Goal: Complete application form: Complete application form

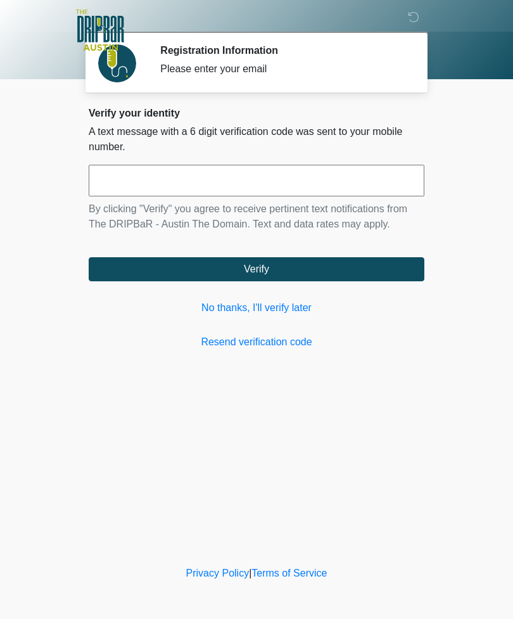
click at [328, 191] on input "text" at bounding box center [257, 181] width 336 height 32
type input "******"
click at [317, 263] on button "Verify" at bounding box center [257, 269] width 336 height 24
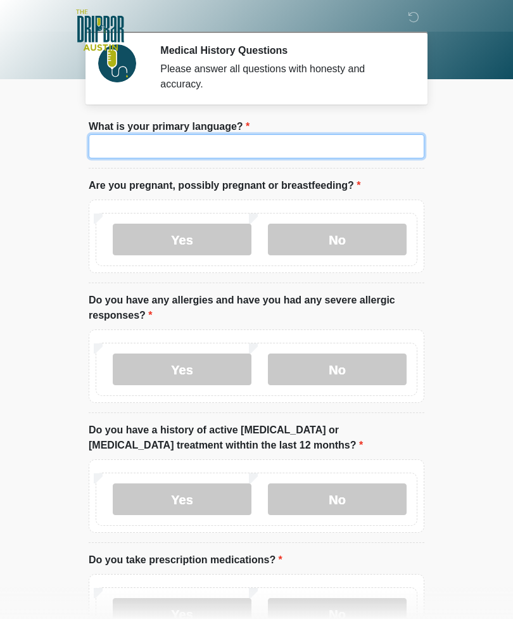
click at [320, 136] on input "What is your primary language?" at bounding box center [257, 146] width 336 height 24
type input "*******"
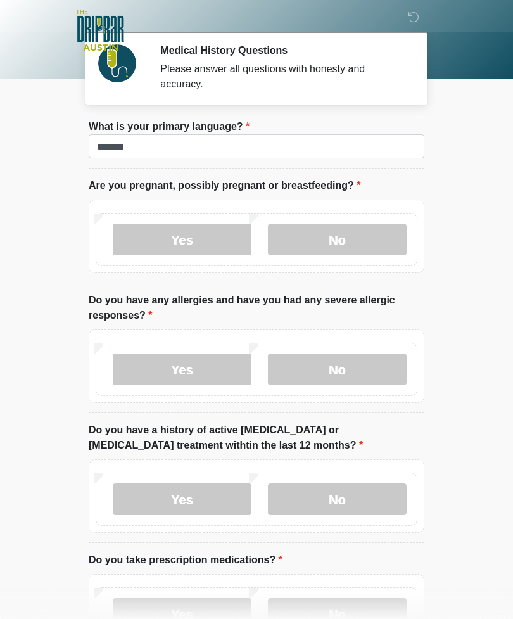
click at [352, 245] on label "No" at bounding box center [337, 240] width 139 height 32
click at [197, 369] on label "Yes" at bounding box center [182, 370] width 139 height 32
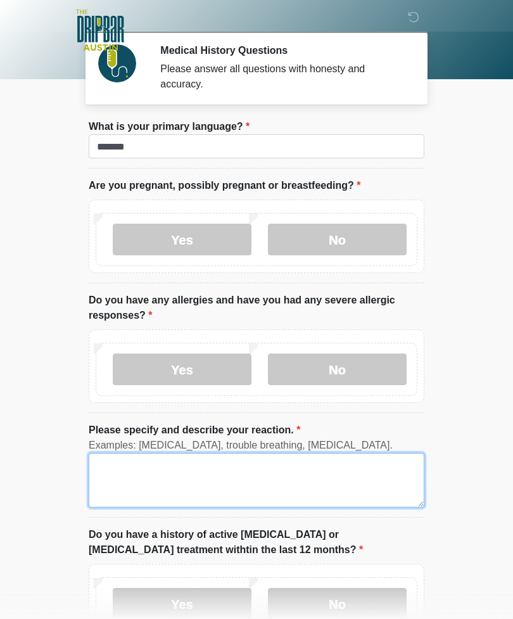
click at [221, 477] on textarea "Please specify and describe your reaction." at bounding box center [257, 480] width 336 height 55
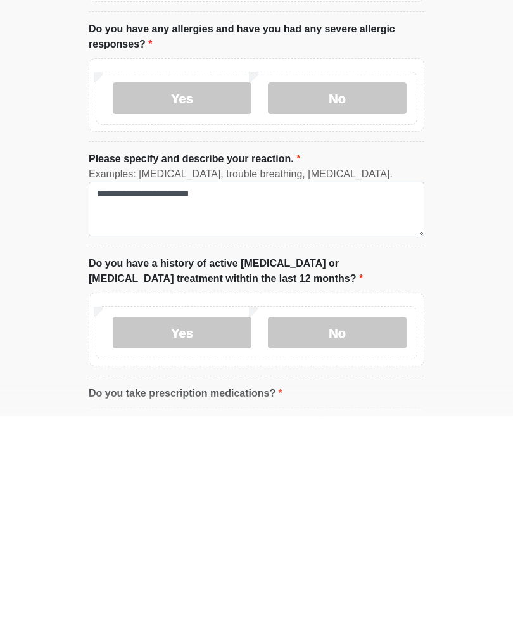
scroll to position [271, 0]
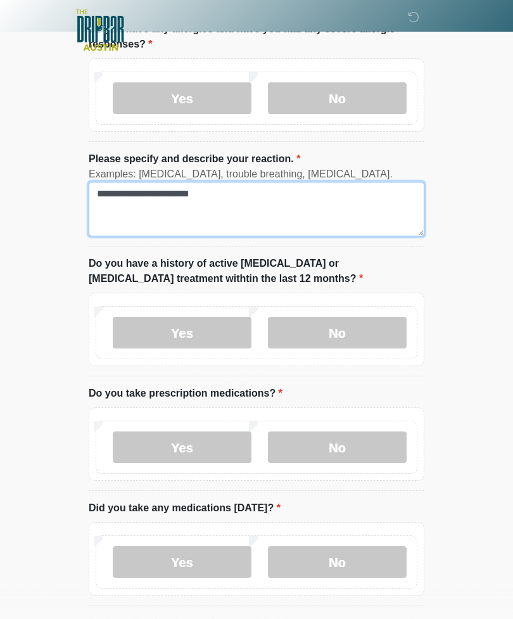
type textarea "**********"
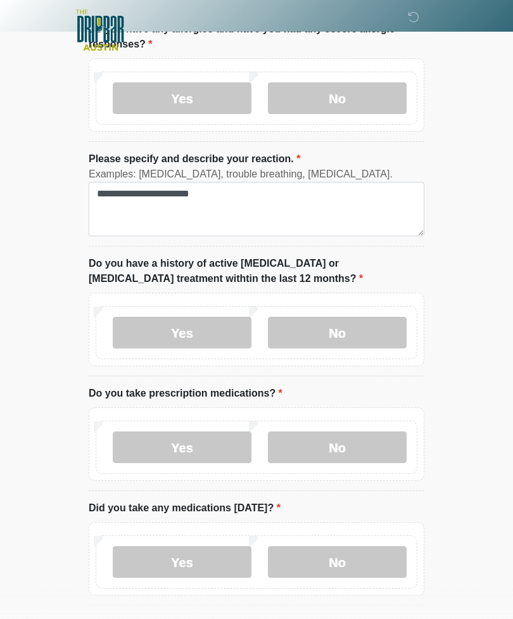
click at [350, 327] on label "No" at bounding box center [337, 333] width 139 height 32
click at [214, 440] on label "Yes" at bounding box center [182, 448] width 139 height 32
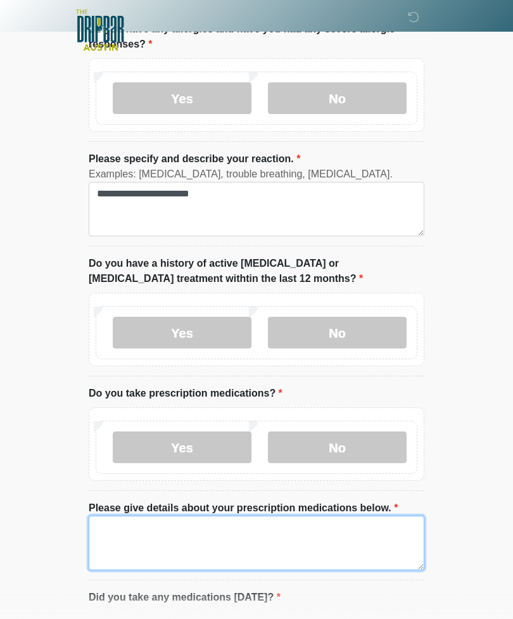
click at [266, 530] on textarea "Please give details about your prescription medications below." at bounding box center [257, 543] width 336 height 55
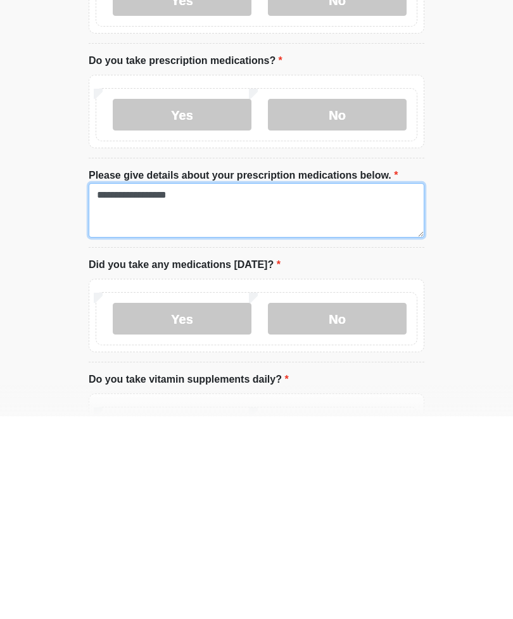
click at [144, 386] on textarea "**********" at bounding box center [257, 413] width 336 height 55
click at [253, 386] on textarea "**********" at bounding box center [257, 413] width 336 height 55
type textarea "**********"
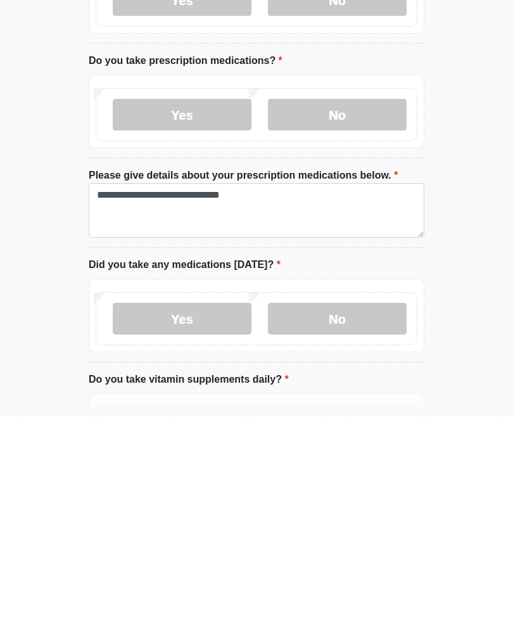
click at [211, 506] on label "Yes" at bounding box center [182, 522] width 139 height 32
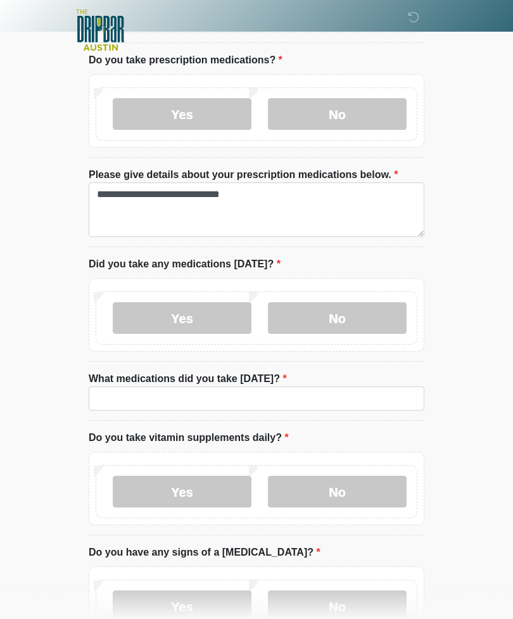
click at [363, 320] on label "No" at bounding box center [337, 318] width 139 height 32
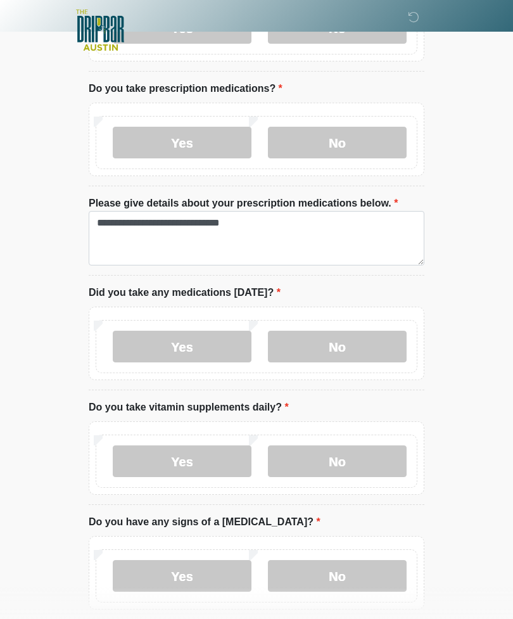
scroll to position [575, 0]
click at [362, 458] on label "No" at bounding box center [337, 462] width 139 height 32
click at [345, 565] on label "No" at bounding box center [337, 577] width 139 height 32
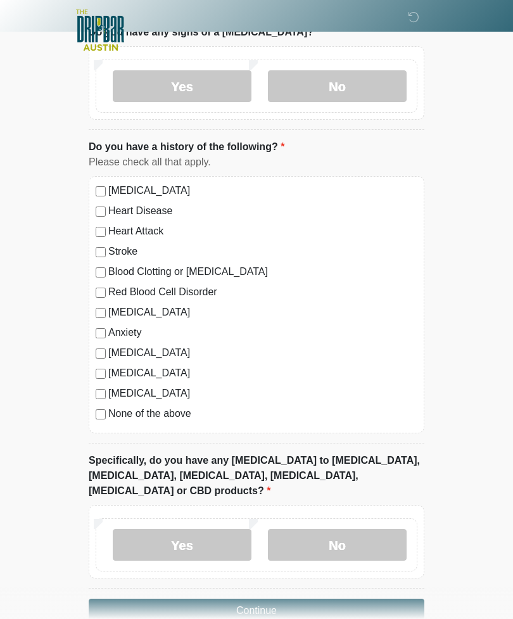
scroll to position [1079, 0]
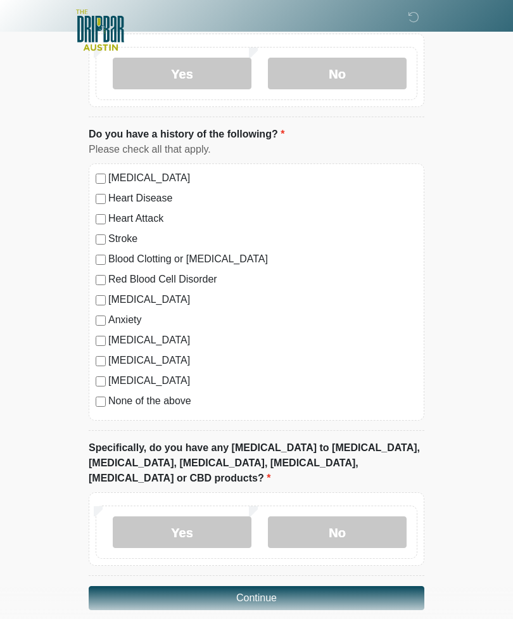
click at [348, 517] on label "No" at bounding box center [337, 533] width 139 height 32
click at [345, 586] on button "Continue" at bounding box center [257, 598] width 336 height 24
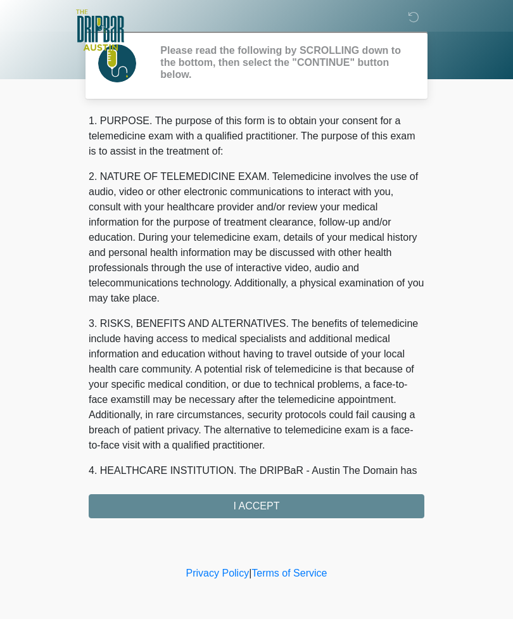
scroll to position [0, 0]
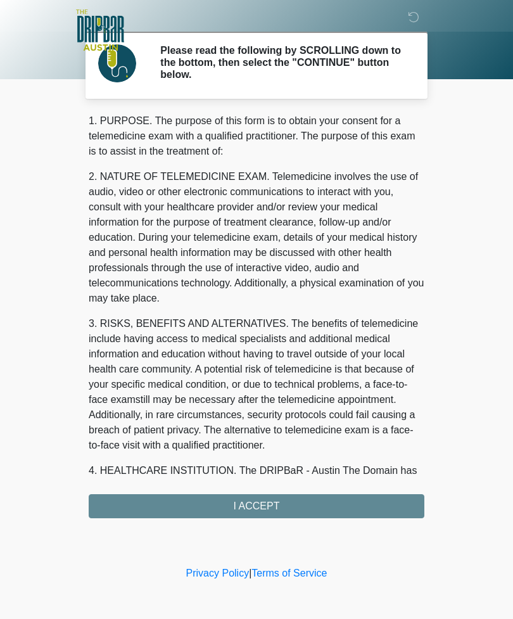
click at [326, 498] on div "1. PURPOSE. The purpose of this form is to obtain your consent for a telemedici…" at bounding box center [257, 315] width 336 height 405
click at [259, 511] on div "1. PURPOSE. The purpose of this form is to obtain your consent for a telemedici…" at bounding box center [257, 315] width 336 height 405
click at [264, 502] on div "1. PURPOSE. The purpose of this form is to obtain your consent for a telemedici…" at bounding box center [257, 315] width 336 height 405
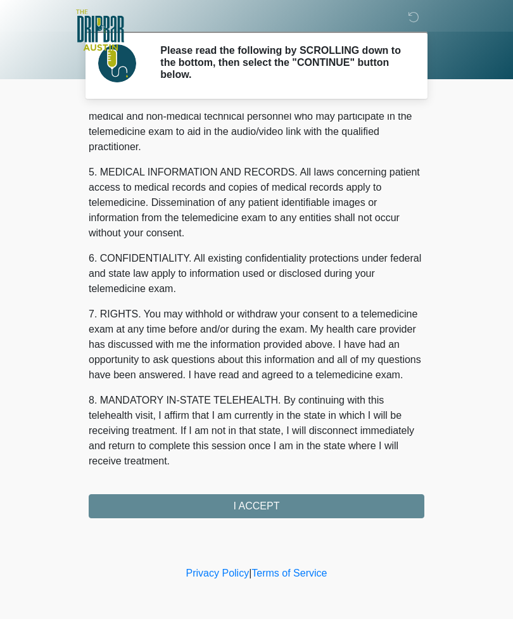
click at [277, 508] on div "1. PURPOSE. The purpose of this form is to obtain your consent for a telemedici…" at bounding box center [257, 315] width 336 height 405
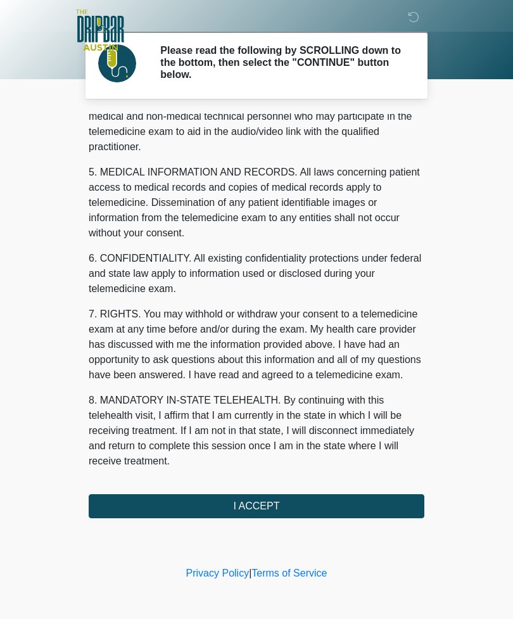
click at [267, 498] on button "I ACCEPT" at bounding box center [257, 506] width 336 height 24
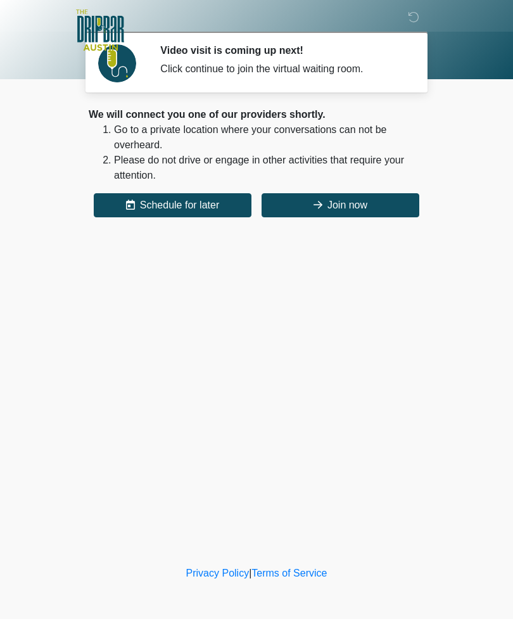
click at [361, 205] on button "Join now" at bounding box center [341, 205] width 158 height 24
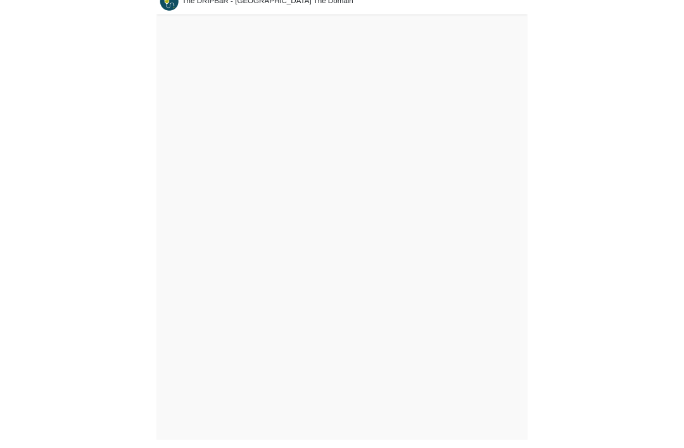
scroll to position [4, 0]
